Goal: Information Seeking & Learning: Learn about a topic

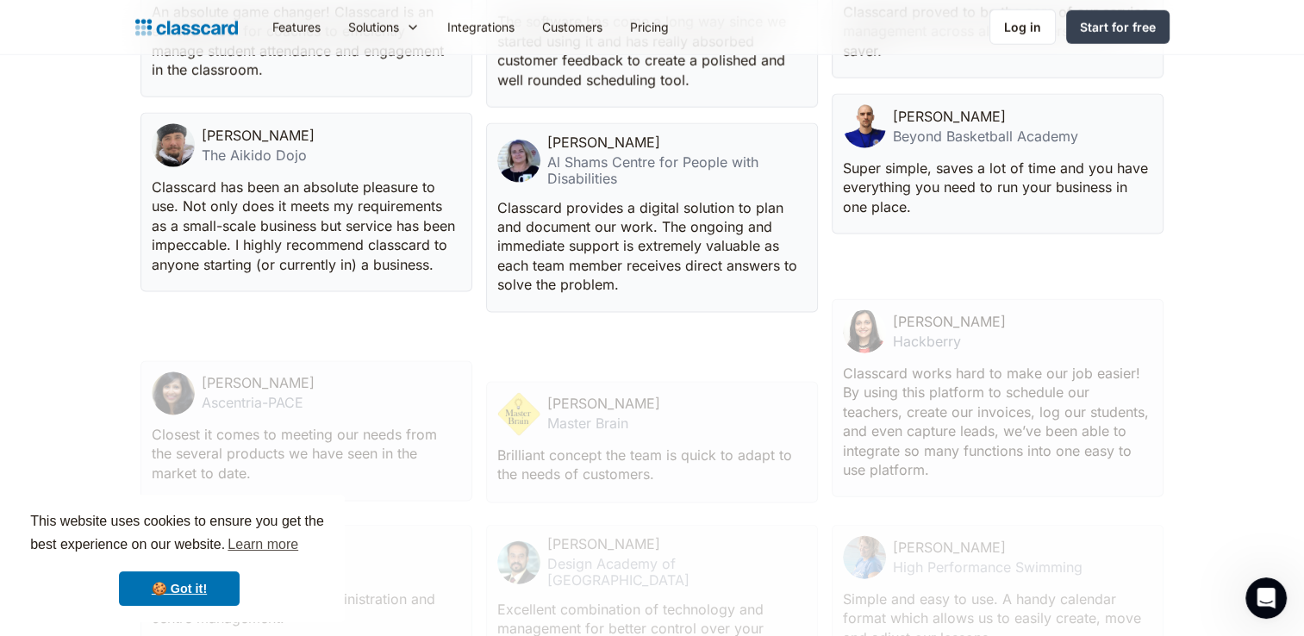
scroll to position [4569, 0]
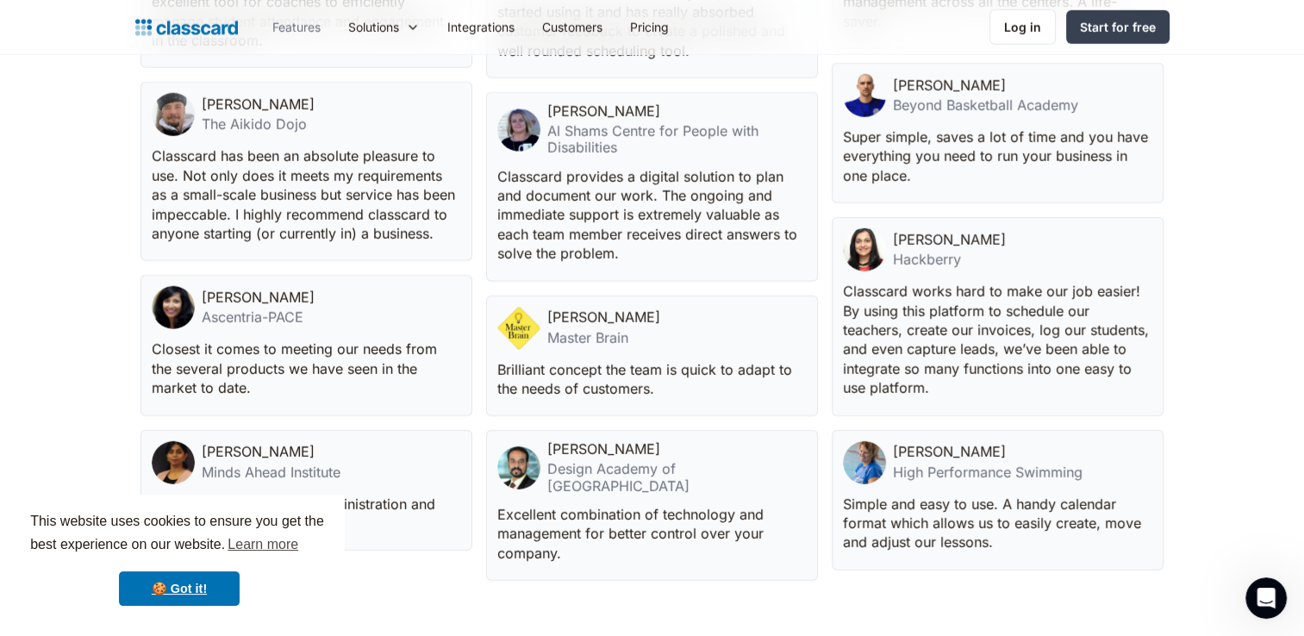
click at [290, 29] on link "Features" at bounding box center [297, 27] width 76 height 39
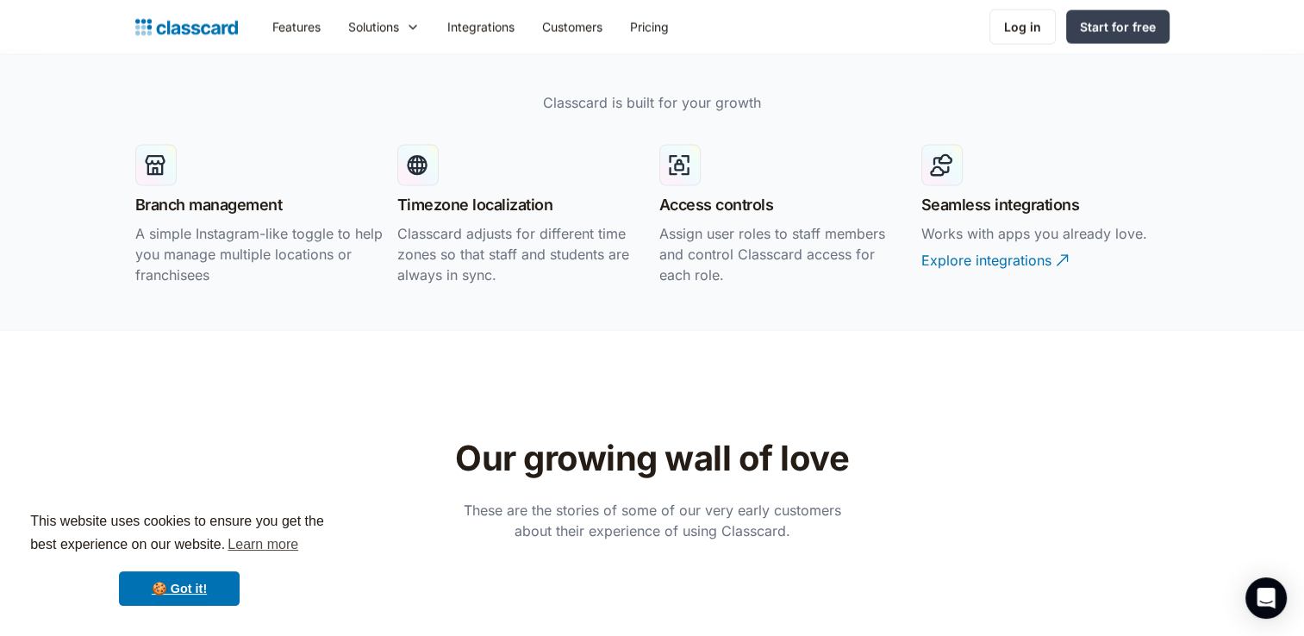
scroll to position [3793, 0]
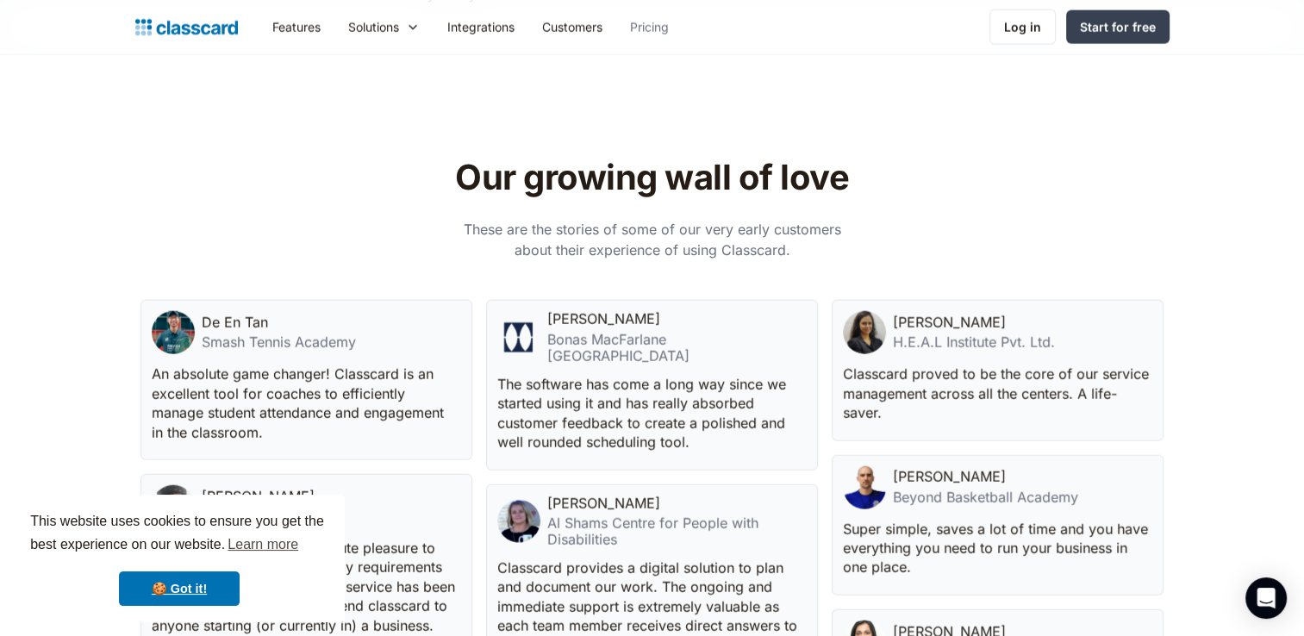
click at [666, 23] on link "Pricing" at bounding box center [649, 27] width 66 height 39
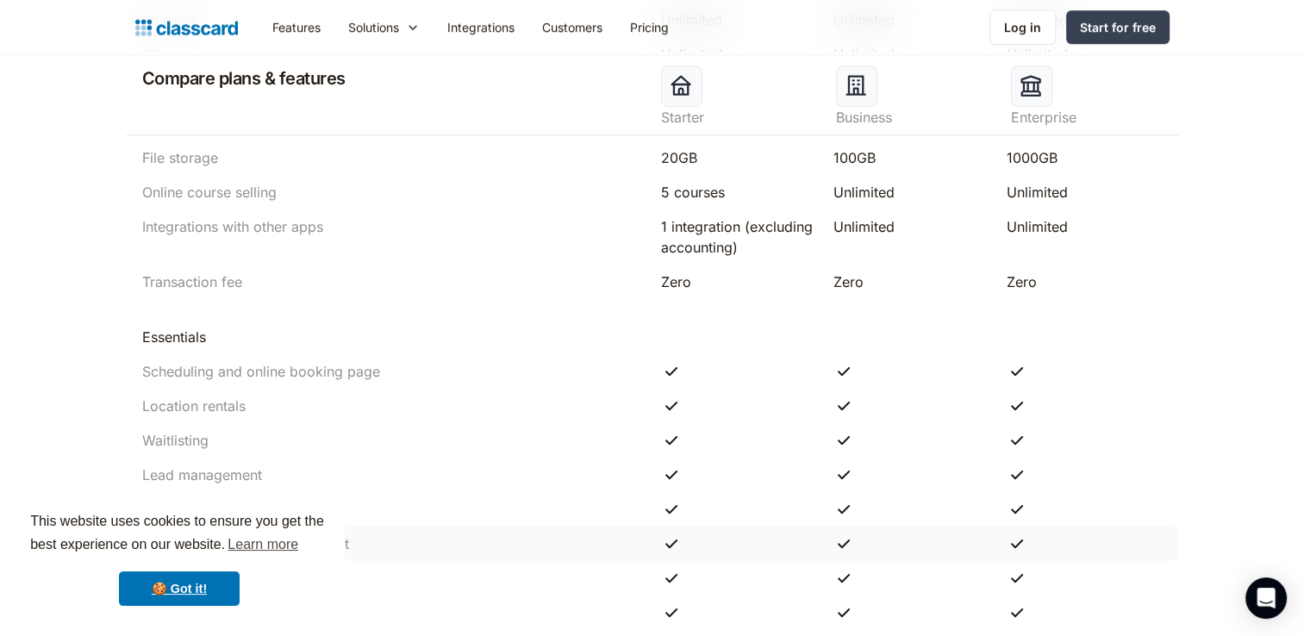
scroll to position [1379, 0]
